Goal: Contribute content

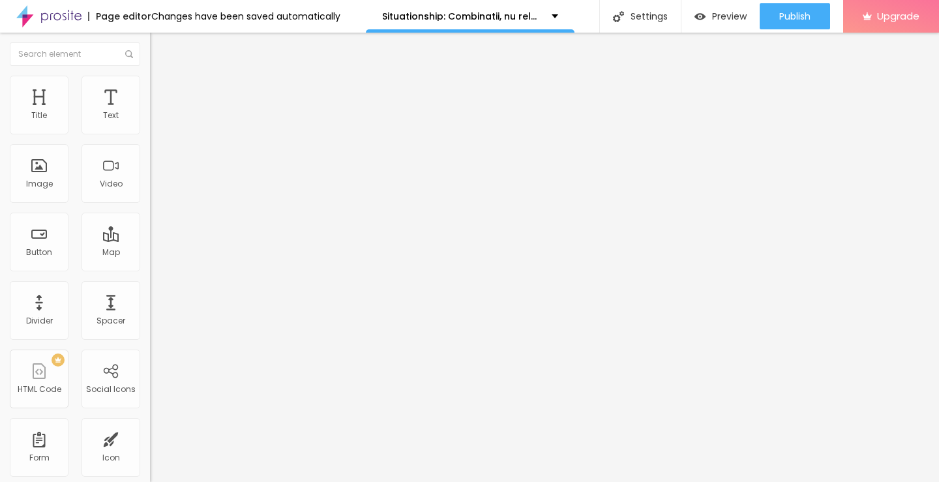
click at [150, 112] on span "Add image" at bounding box center [176, 106] width 53 height 11
click at [150, 267] on input "https://" at bounding box center [228, 260] width 156 height 13
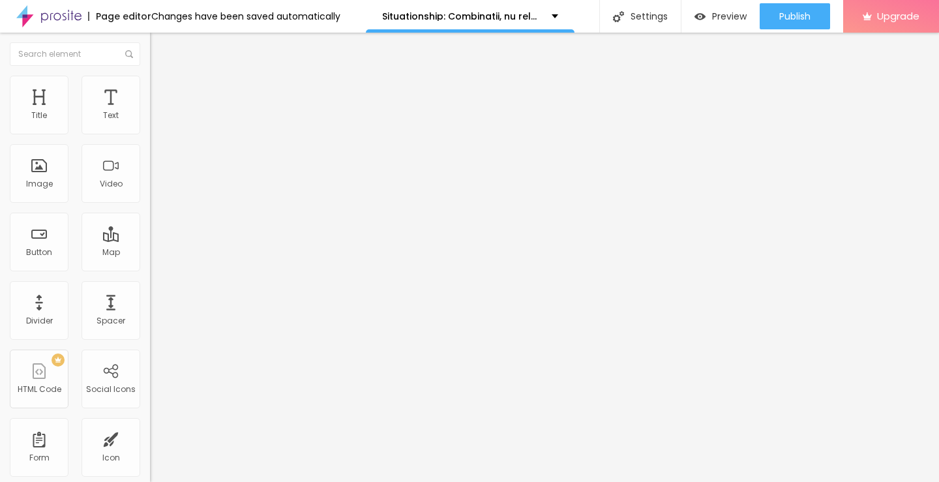
type input "https://[URL][DOMAIN_NAME]"
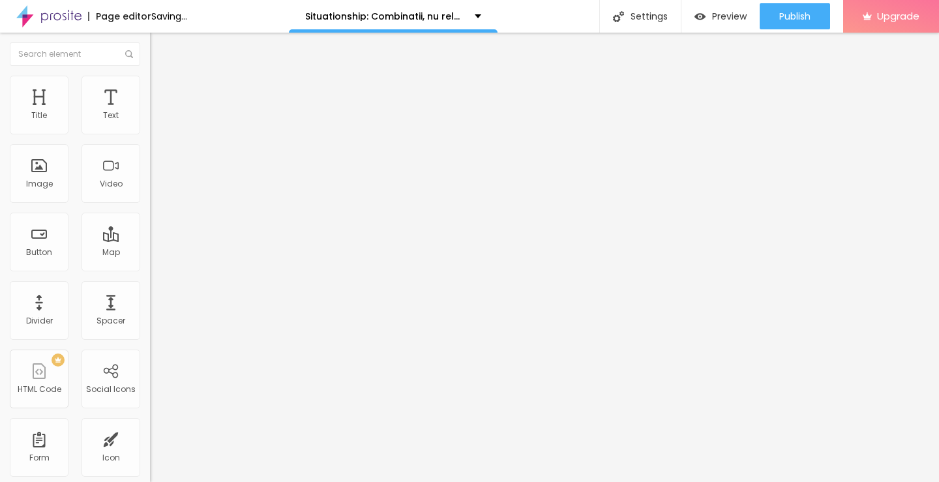
click at [150, 45] on button "Edit Image" at bounding box center [225, 48] width 150 height 30
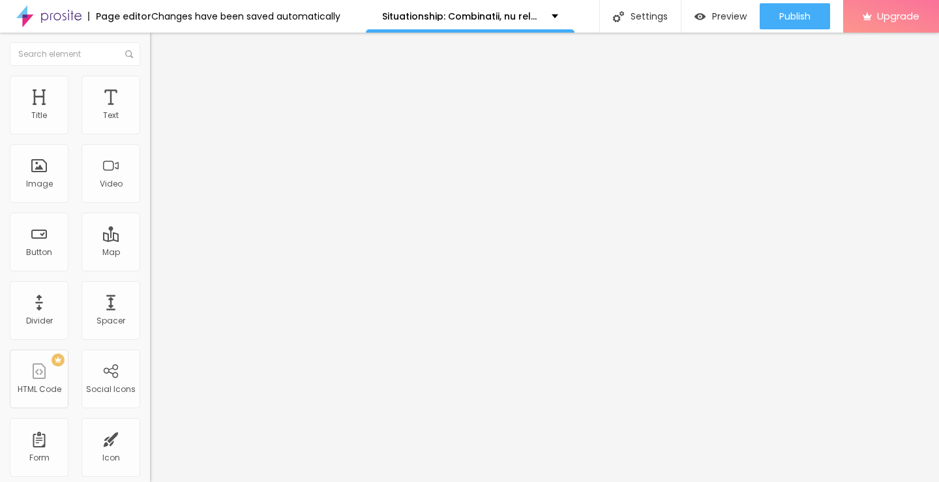
click at [150, 123] on span "Heading 2" at bounding box center [179, 115] width 59 height 16
click at [160, 48] on img "button" at bounding box center [165, 47] width 10 height 10
click at [150, 123] on input "Click me" at bounding box center [228, 116] width 156 height 13
paste input "Vezi film acum »▶️ Situationship: Combinatii, nu relatii (2025) film complet on…"
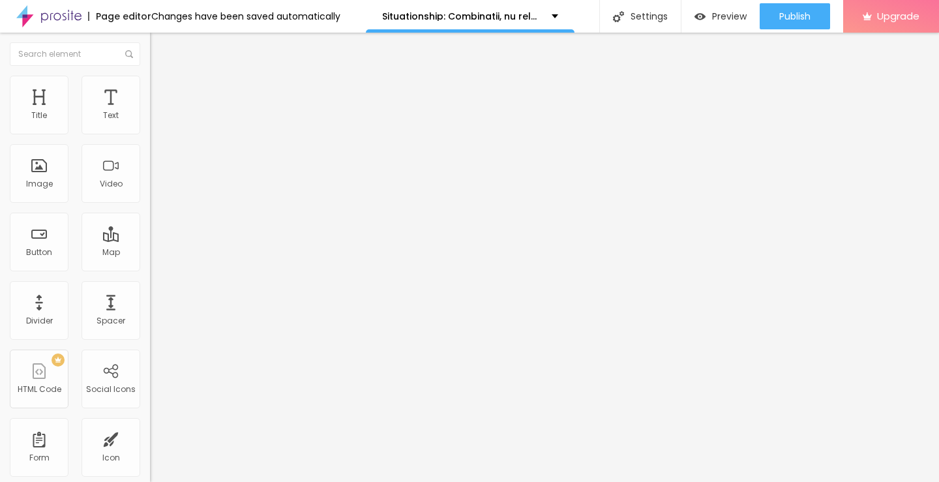
type input "Vezi film acum »▶️ Situationship: Combinatii, nu relatii (2025) film complet on…"
click at [150, 269] on input "https://" at bounding box center [228, 262] width 156 height 13
type input "https://[URL][DOMAIN_NAME]"
click at [150, 157] on div at bounding box center [225, 152] width 150 height 10
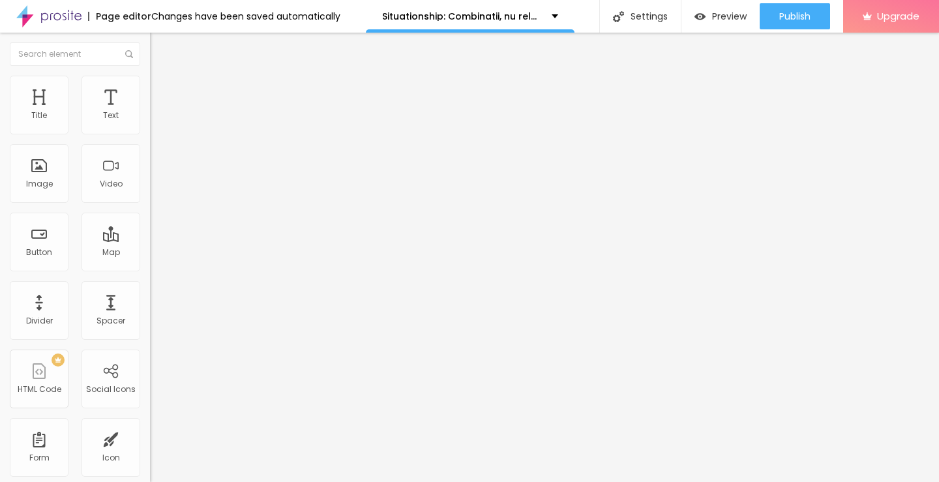
click at [160, 50] on img "button" at bounding box center [165, 47] width 10 height 10
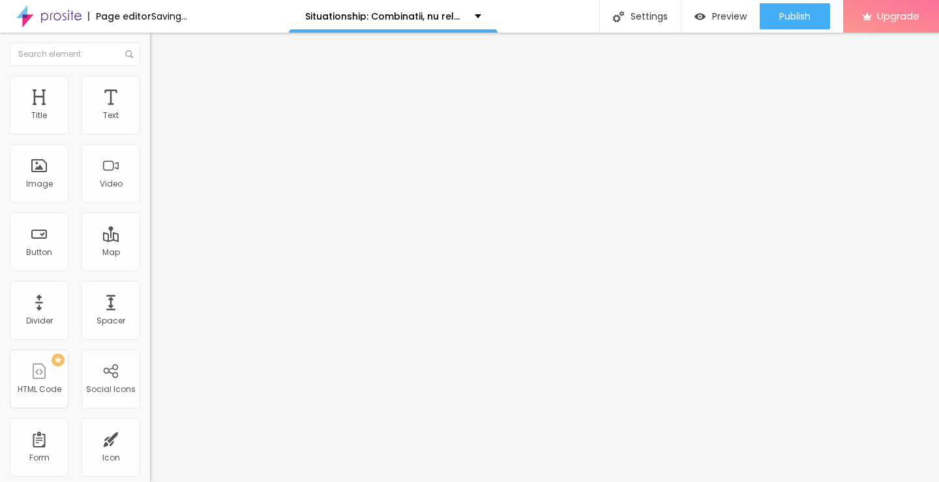
click at [150, 123] on input "Click me" at bounding box center [228, 116] width 156 height 13
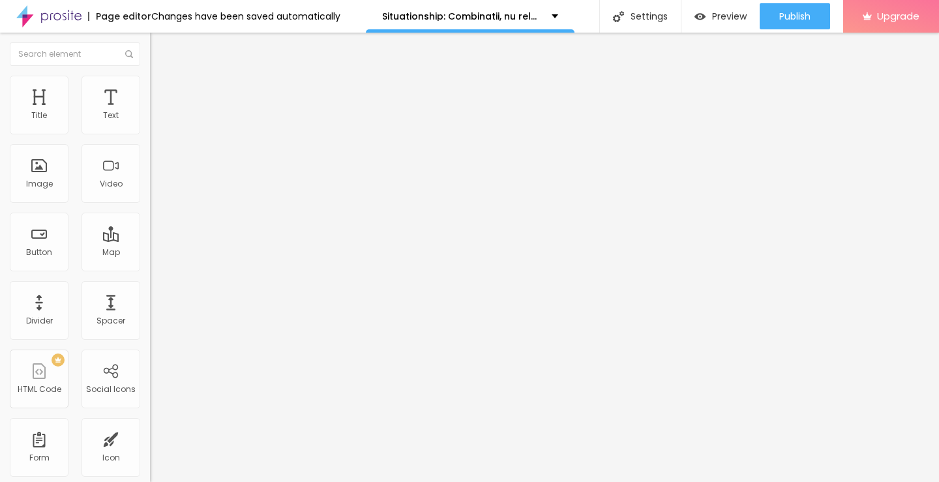
paste input "Descarcă filmul complet »▶️ Situationship: Combinatii, nu relatii (2025) Film c…"
type input "Descarcă filmul complet »▶️ Situationship: Combinatii, nu relatii (2025) Film c…"
click at [150, 269] on input "https://" at bounding box center [228, 262] width 156 height 13
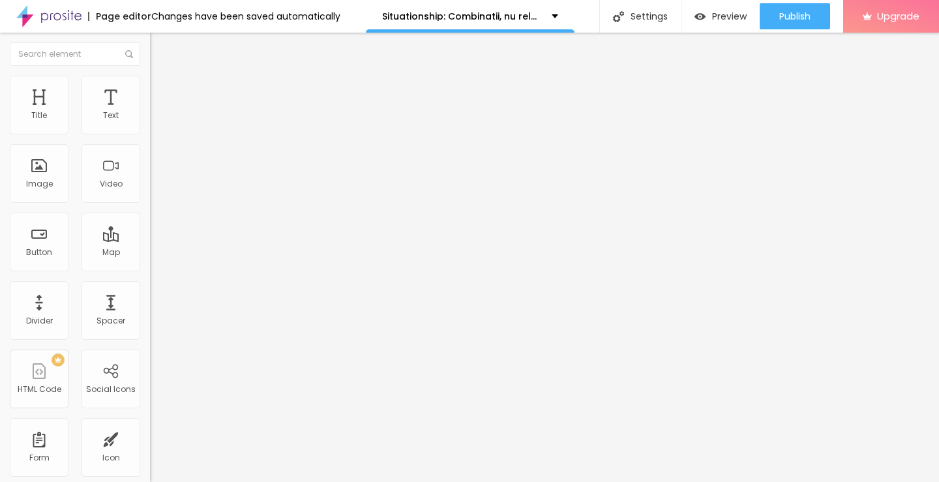
type input "https://[URL][DOMAIN_NAME]"
click at [150, 269] on input "https://[URL][DOMAIN_NAME]" at bounding box center [228, 262] width 156 height 13
click at [150, 156] on img at bounding box center [154, 151] width 9 height 9
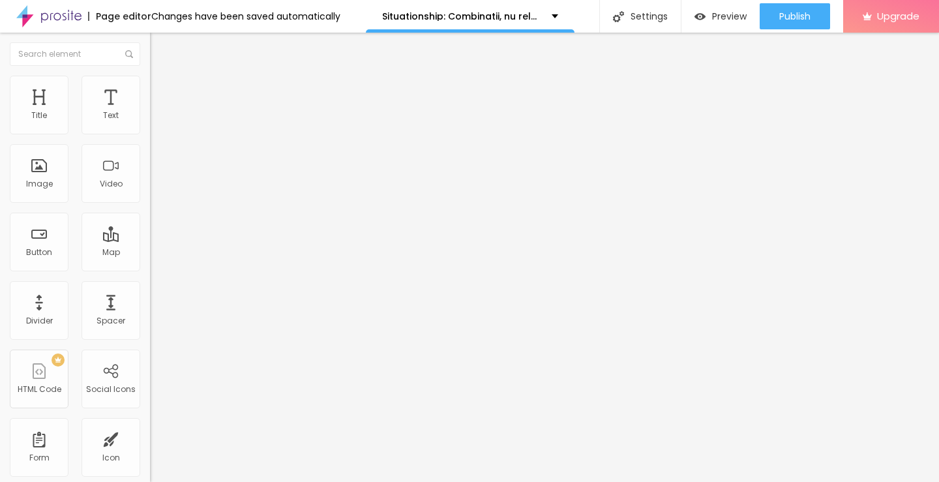
click at [160, 49] on img "button" at bounding box center [165, 47] width 10 height 10
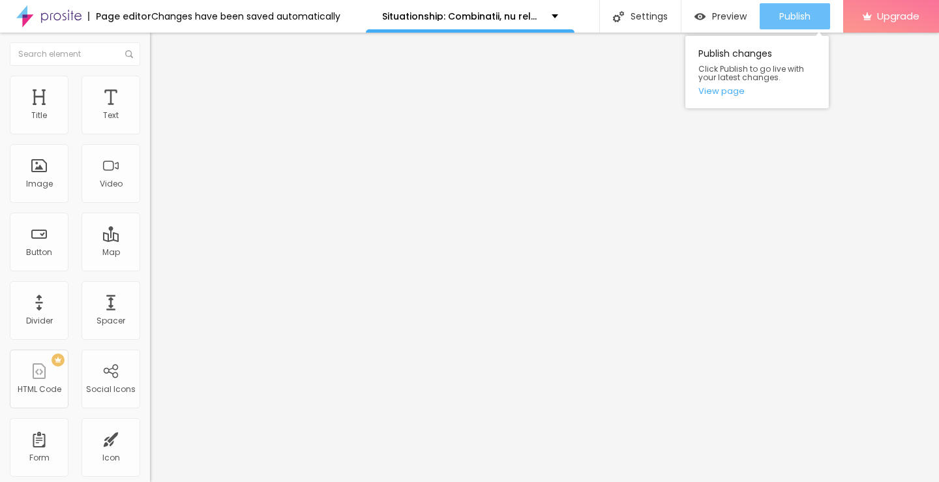
click at [793, 22] on span "Publish" at bounding box center [794, 16] width 31 height 10
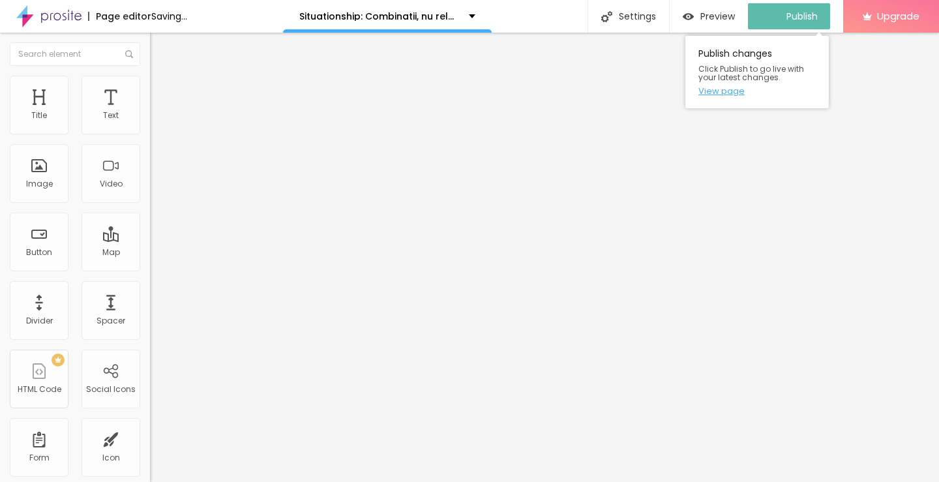
click at [728, 89] on link "View page" at bounding box center [756, 91] width 117 height 8
